Goal: Information Seeking & Learning: Learn about a topic

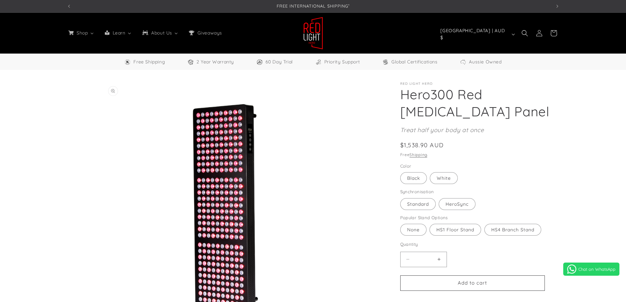
select select "**"
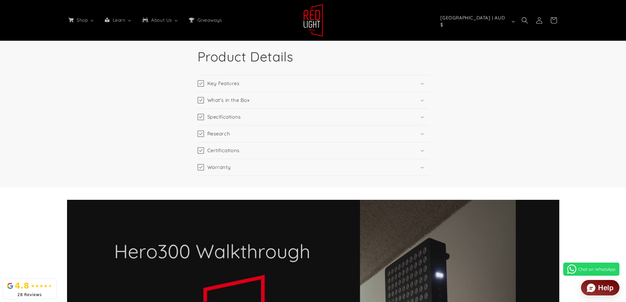
scroll to position [1118, 0]
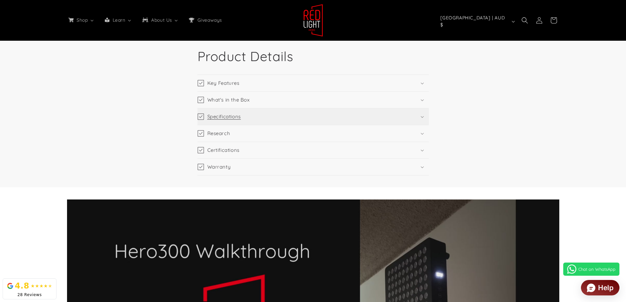
click at [426, 124] on summary "Specifications" at bounding box center [313, 117] width 231 height 16
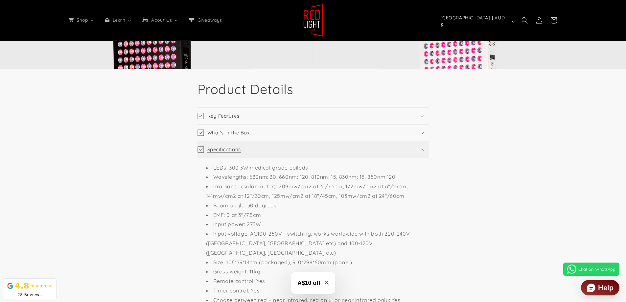
scroll to position [0, 1454]
click at [412, 153] on summary "Specifications" at bounding box center [313, 149] width 231 height 16
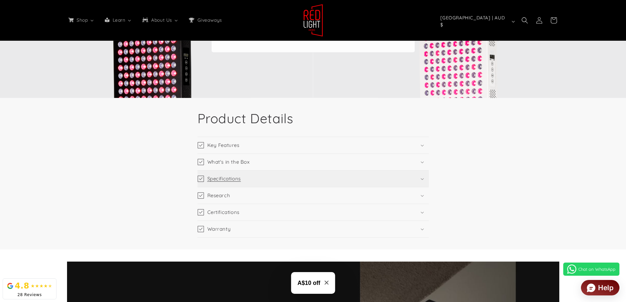
scroll to position [1118, 0]
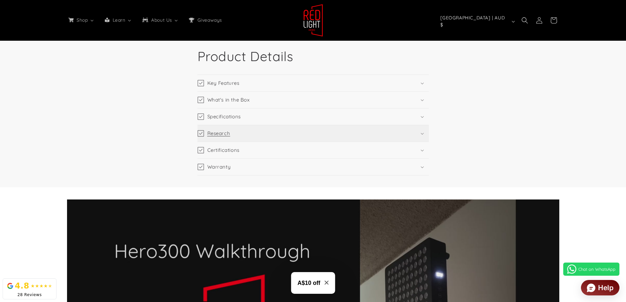
click at [429, 134] on summary "Research" at bounding box center [313, 133] width 231 height 16
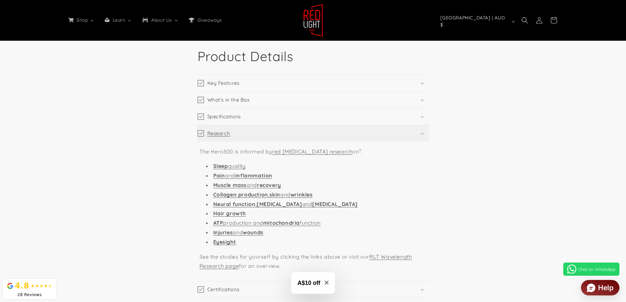
click at [429, 134] on summary "Research" at bounding box center [313, 133] width 231 height 16
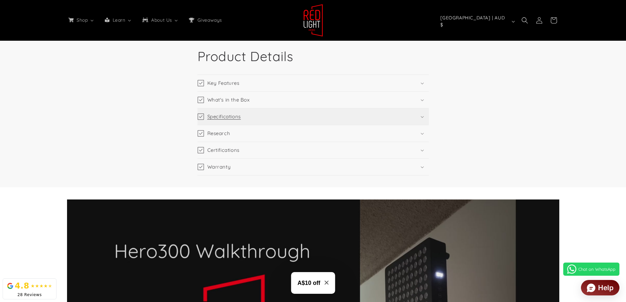
click at [424, 118] on summary "Specifications" at bounding box center [313, 117] width 231 height 16
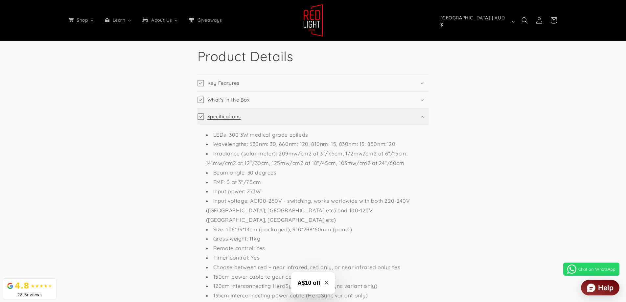
click at [424, 118] on summary "Specifications" at bounding box center [313, 117] width 231 height 16
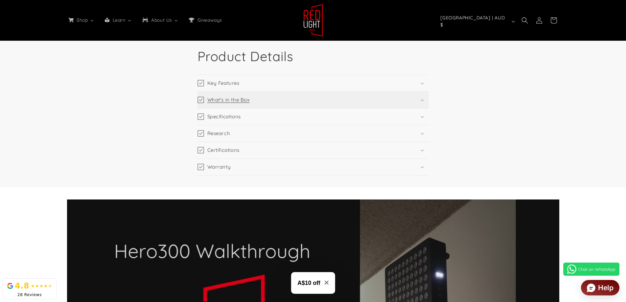
click at [419, 103] on summary "What's in the Box" at bounding box center [313, 100] width 231 height 16
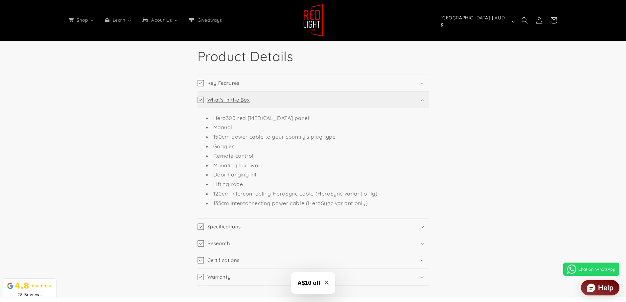
click at [419, 103] on summary "What's in the Box" at bounding box center [313, 100] width 231 height 16
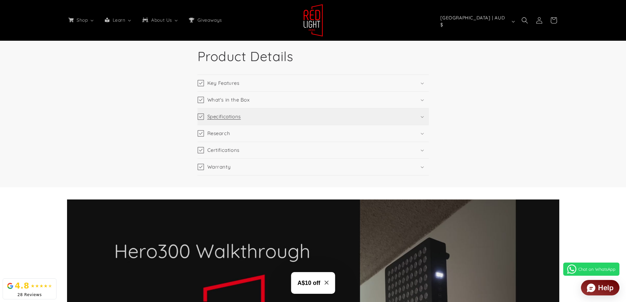
scroll to position [0, 1454]
click at [417, 113] on summary "Specifications" at bounding box center [313, 117] width 231 height 16
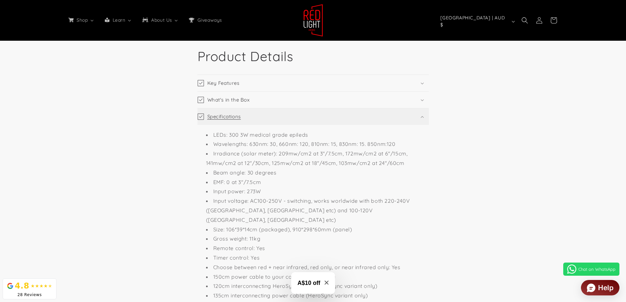
click at [417, 113] on summary "Specifications" at bounding box center [313, 117] width 231 height 16
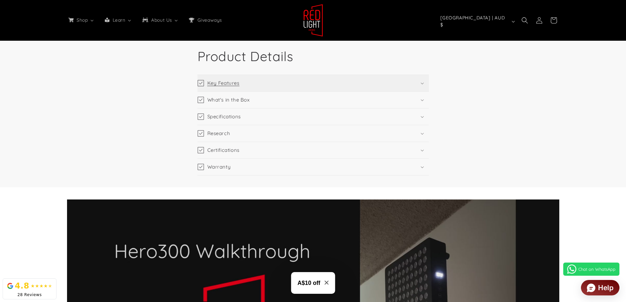
click at [416, 87] on summary "Key Features" at bounding box center [313, 83] width 231 height 16
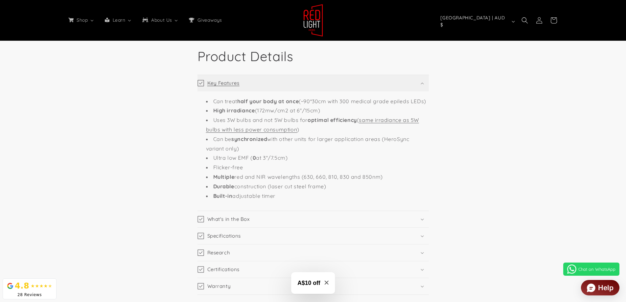
scroll to position [0, 0]
click at [416, 87] on summary "Key Features" at bounding box center [313, 83] width 231 height 16
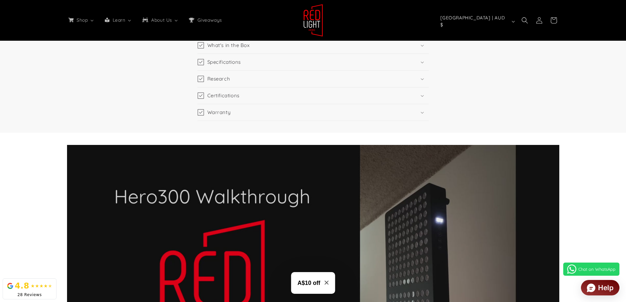
scroll to position [1184, 0]
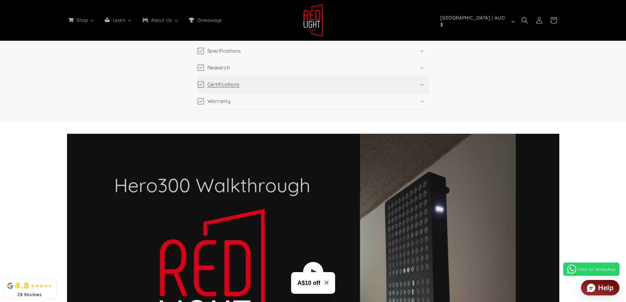
click at [425, 84] on summary "Certifications" at bounding box center [313, 84] width 231 height 16
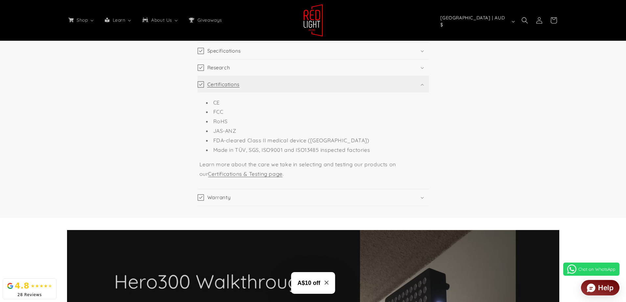
click at [425, 84] on summary "Certifications" at bounding box center [313, 84] width 231 height 16
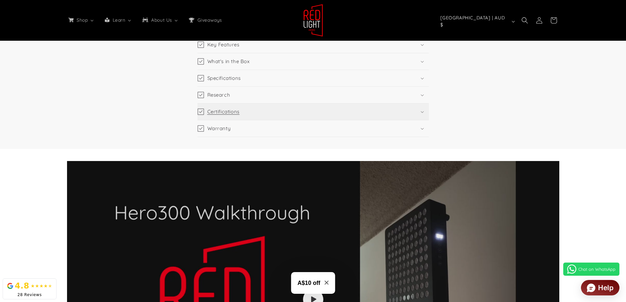
scroll to position [1118, 0]
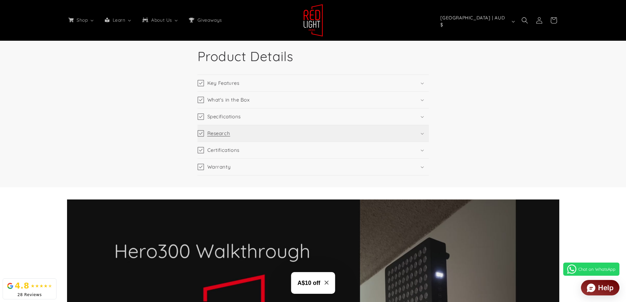
click at [415, 133] on summary "Research" at bounding box center [313, 133] width 231 height 16
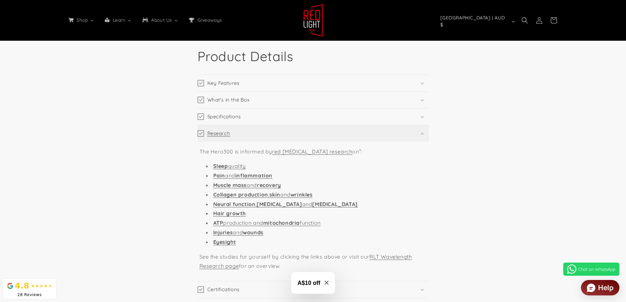
click at [415, 133] on summary "Research" at bounding box center [313, 133] width 231 height 16
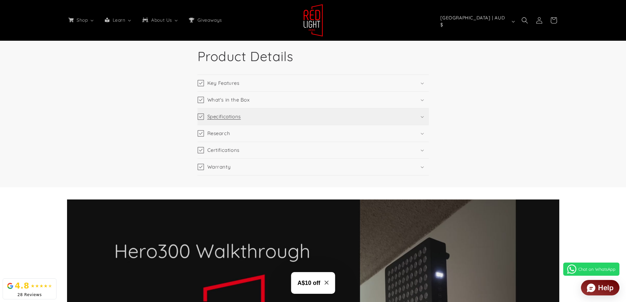
click at [416, 119] on summary "Specifications" at bounding box center [313, 117] width 231 height 16
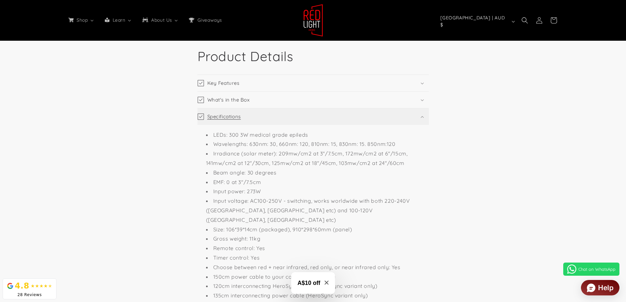
click at [416, 119] on summary "Specifications" at bounding box center [313, 117] width 231 height 16
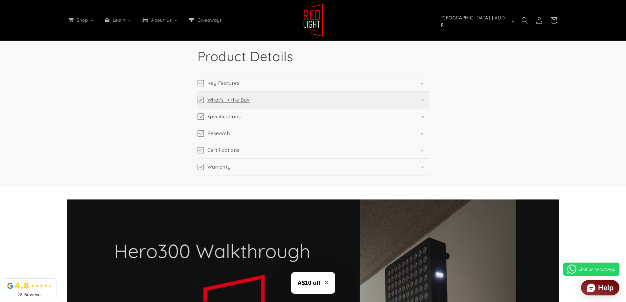
click at [419, 92] on summary "What's in the Box" at bounding box center [313, 100] width 231 height 16
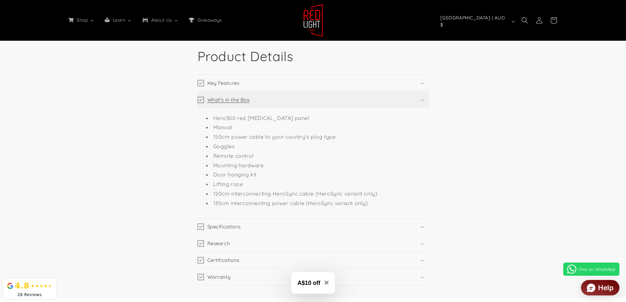
click at [419, 92] on summary "What's in the Box" at bounding box center [313, 100] width 231 height 16
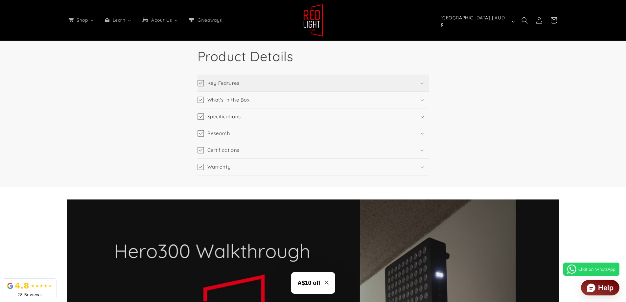
click at [419, 84] on summary "Key Features" at bounding box center [313, 83] width 231 height 16
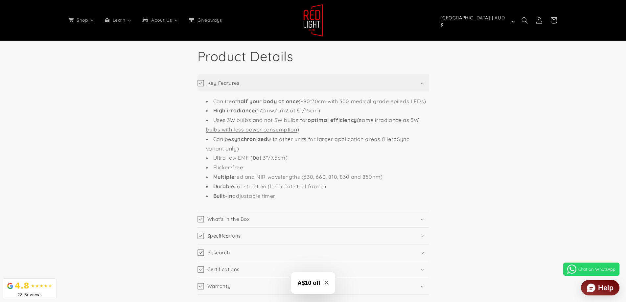
scroll to position [0, 969]
click at [419, 84] on summary "Key Features" at bounding box center [313, 83] width 231 height 16
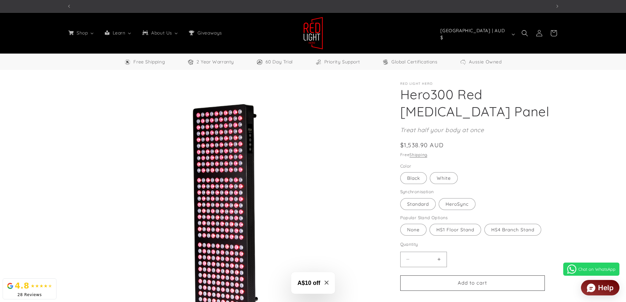
scroll to position [0, 485]
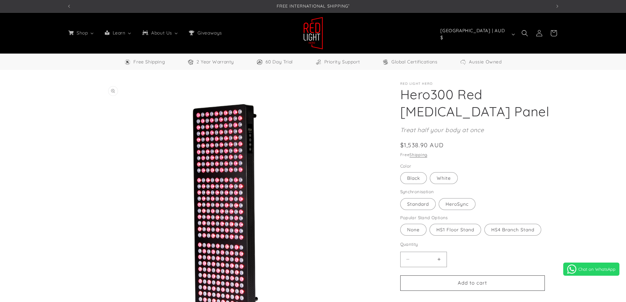
select select "**"
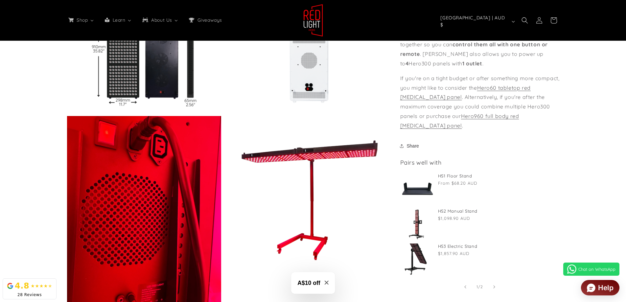
scroll to position [0, 1454]
